Goal: Navigation & Orientation: Go to known website

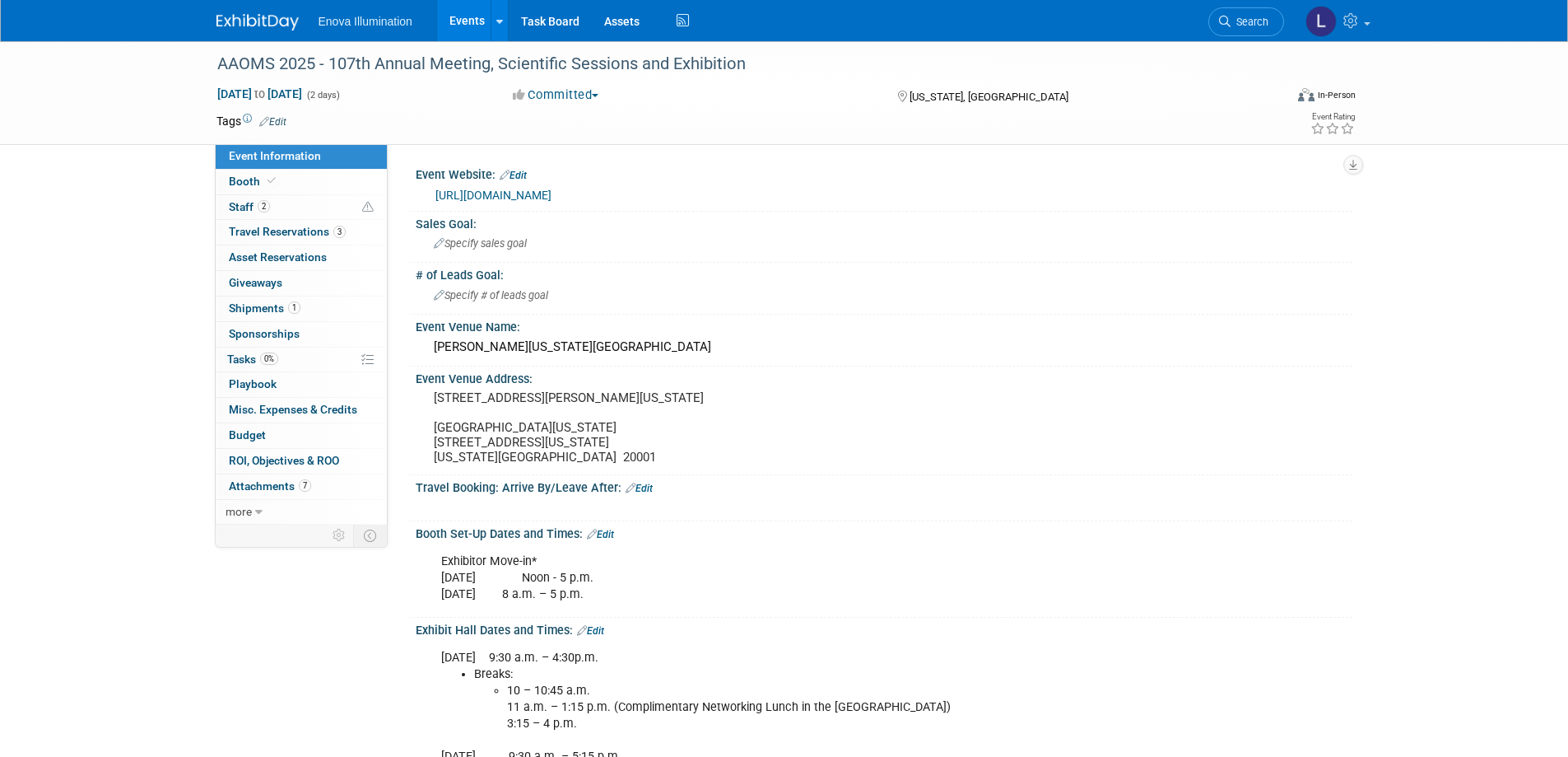
click at [259, 155] on span "Event Information" at bounding box center [274, 156] width 92 height 13
click at [258, 25] on img at bounding box center [257, 22] width 82 height 17
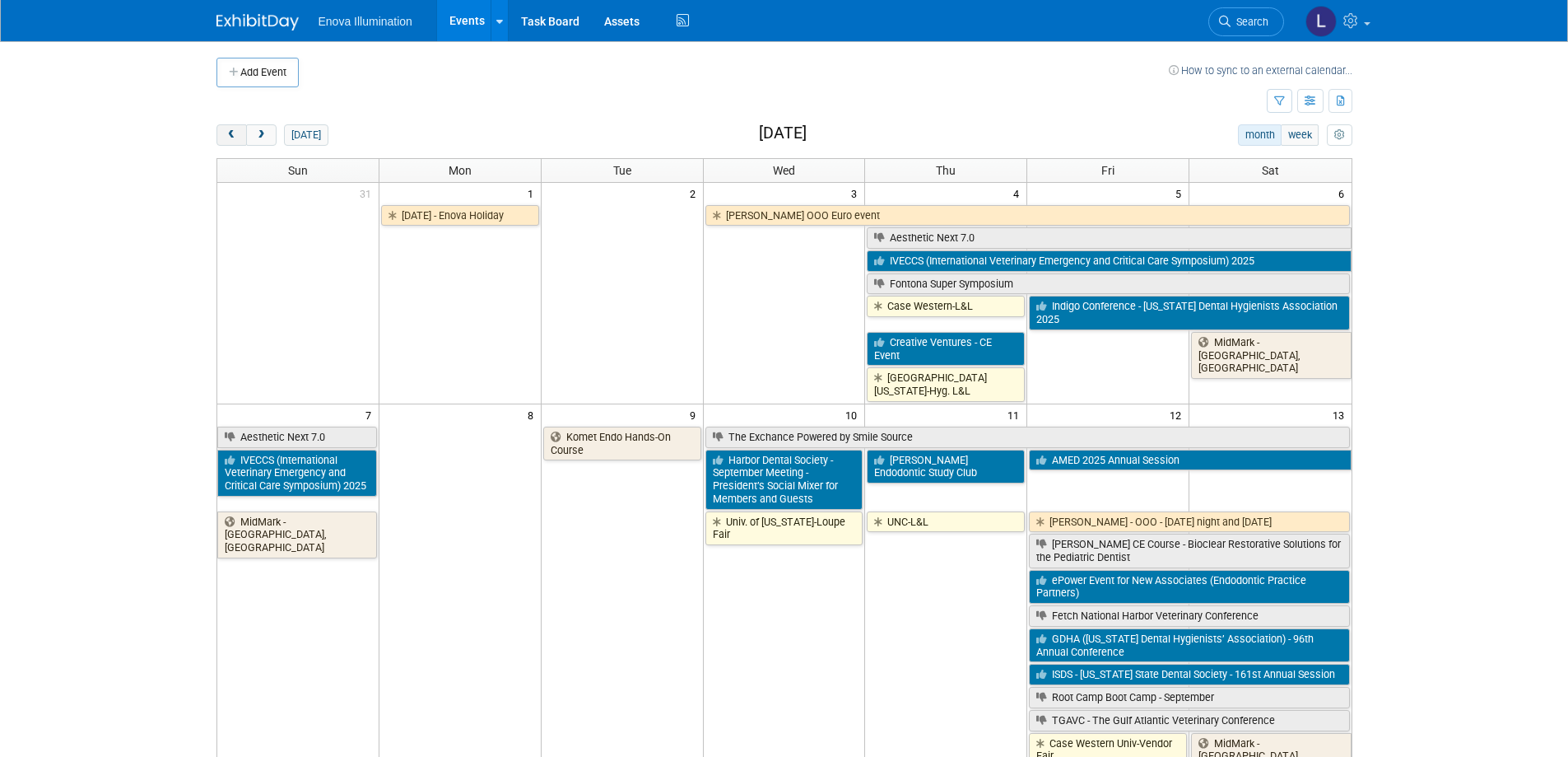
click at [228, 139] on span "prev" at bounding box center [231, 135] width 12 height 11
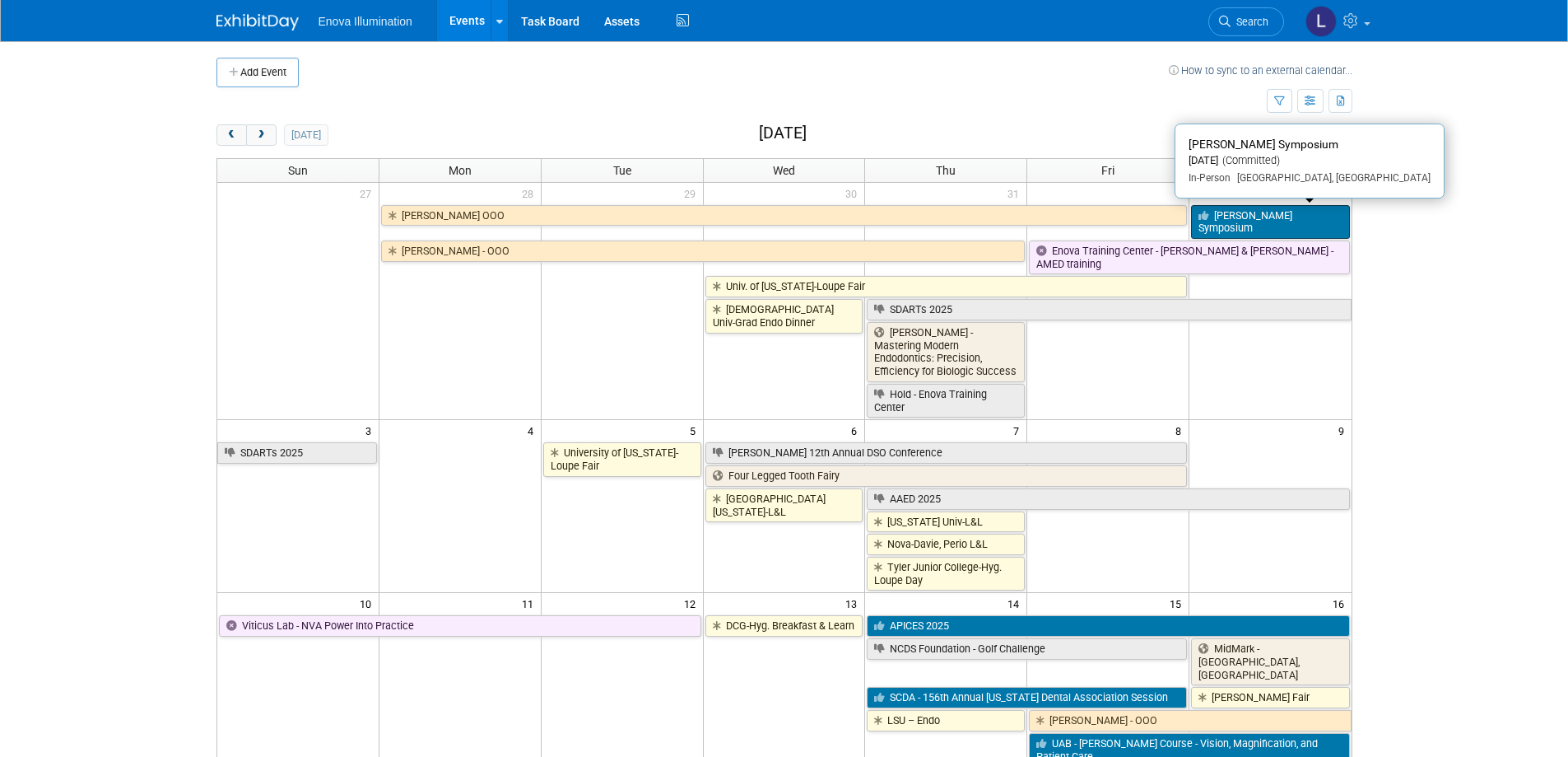
click at [1256, 232] on link "[PERSON_NAME] Symposium" at bounding box center [1270, 221] width 158 height 34
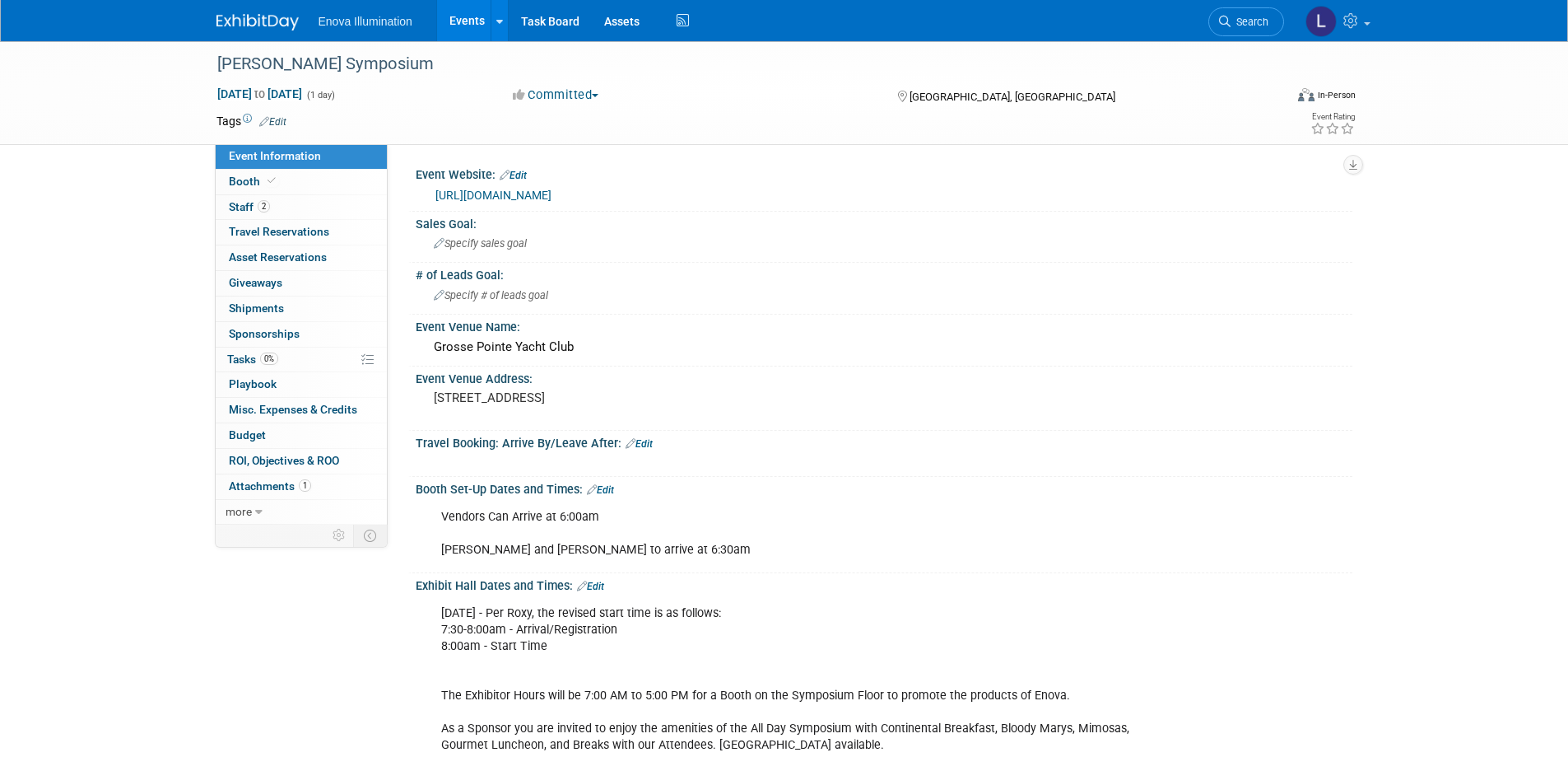
click at [495, 186] on div "https://www.rfses.org/" at bounding box center [888, 195] width 905 height 19
click at [490, 188] on link "https://www.rfses.org/" at bounding box center [493, 195] width 116 height 13
